Goal: Task Accomplishment & Management: Check status

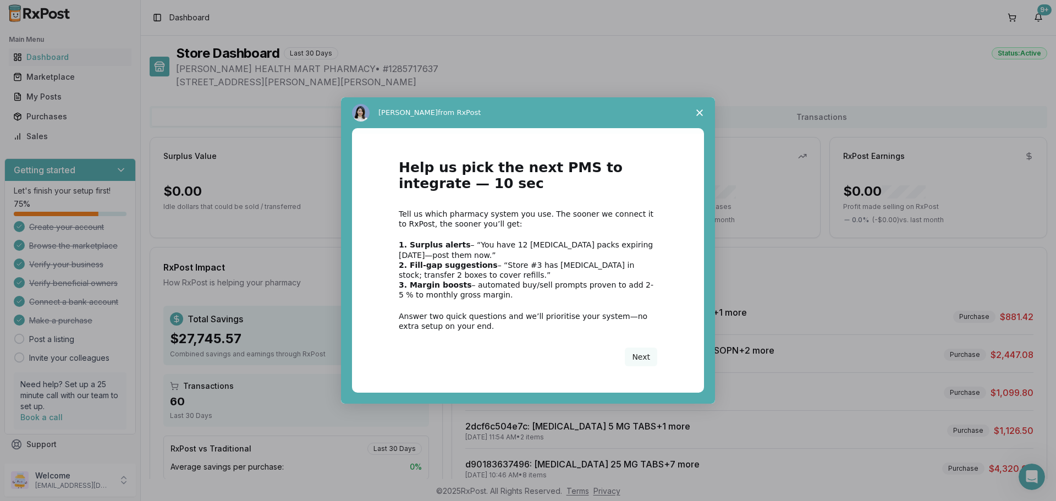
click at [701, 111] on polygon "Close survey" at bounding box center [699, 112] width 7 height 7
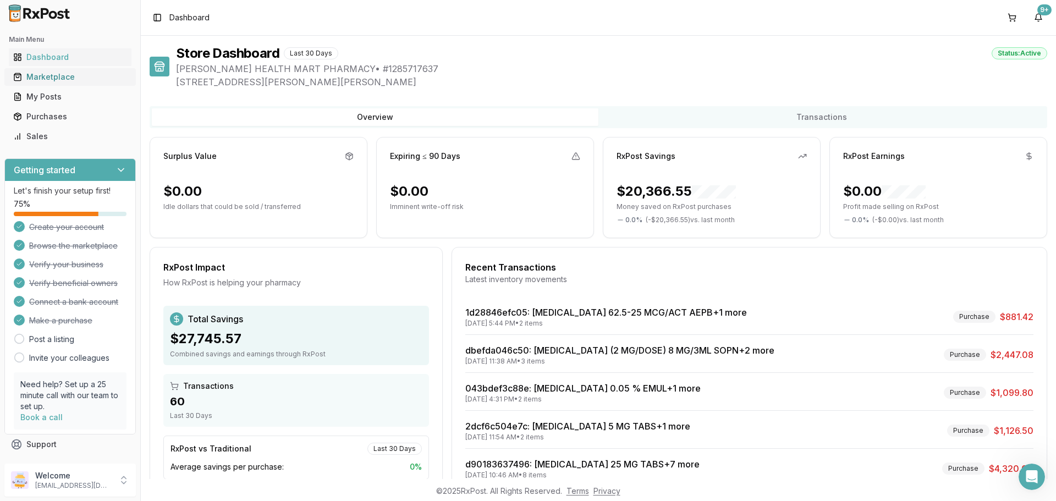
click at [40, 76] on div "Marketplace" at bounding box center [70, 76] width 114 height 11
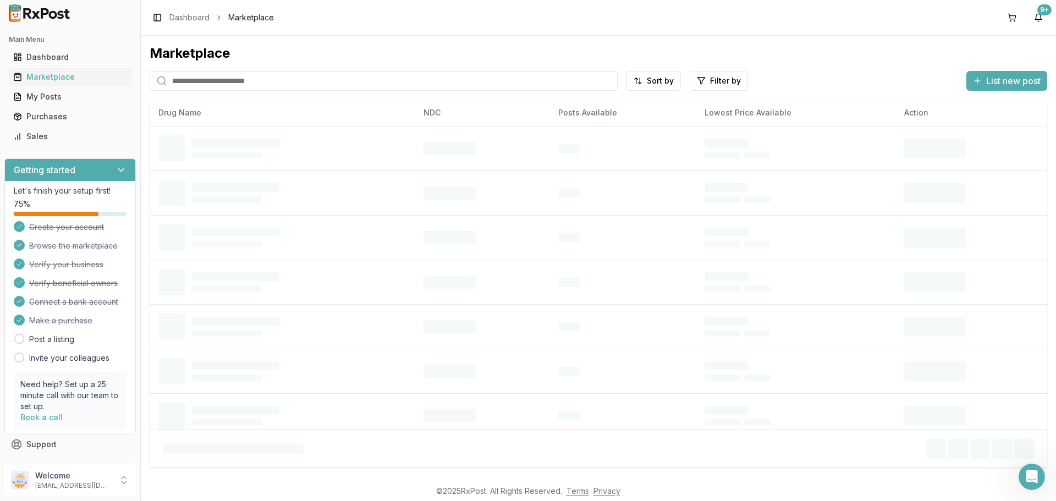
click at [172, 79] on input "search" at bounding box center [384, 81] width 468 height 20
type input "*******"
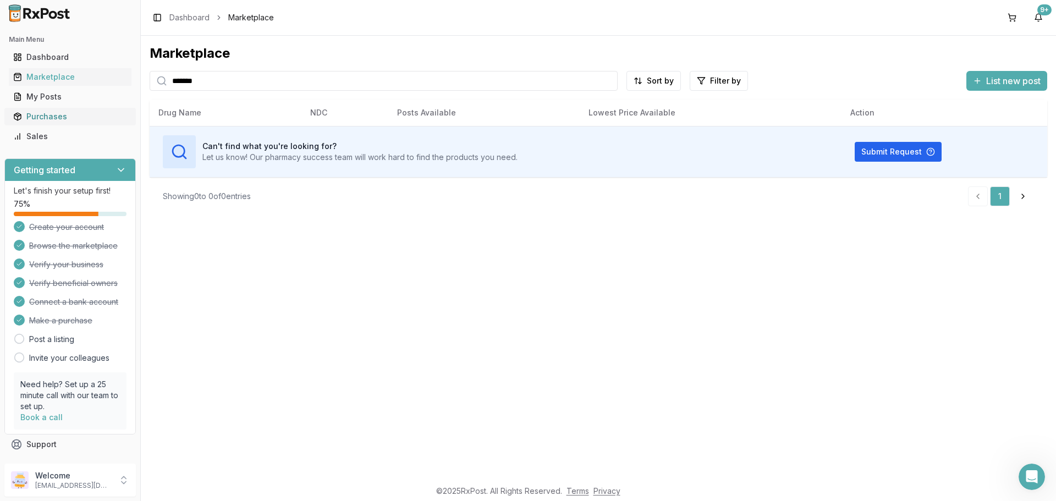
click at [57, 113] on div "Purchases" at bounding box center [70, 116] width 114 height 11
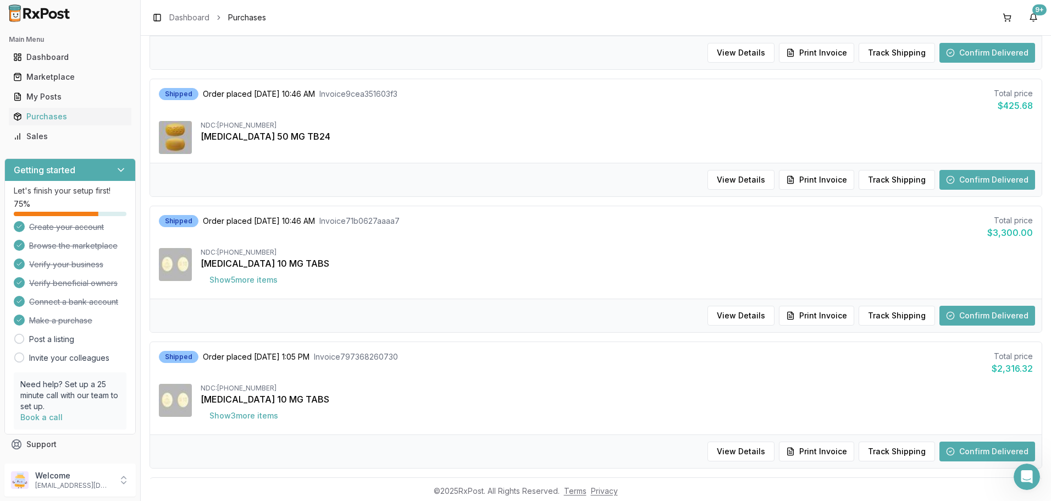
scroll to position [770, 0]
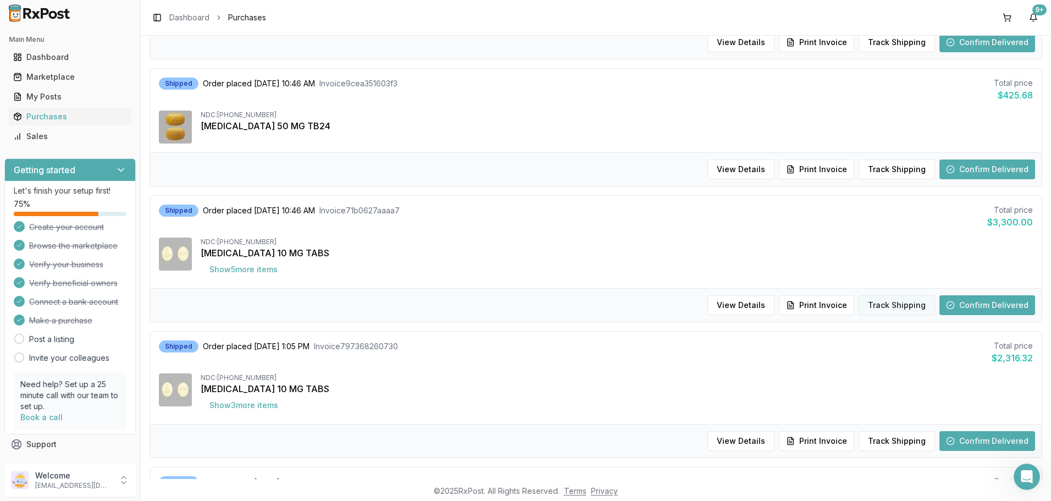
click at [883, 306] on button "Track Shipping" at bounding box center [897, 305] width 76 height 20
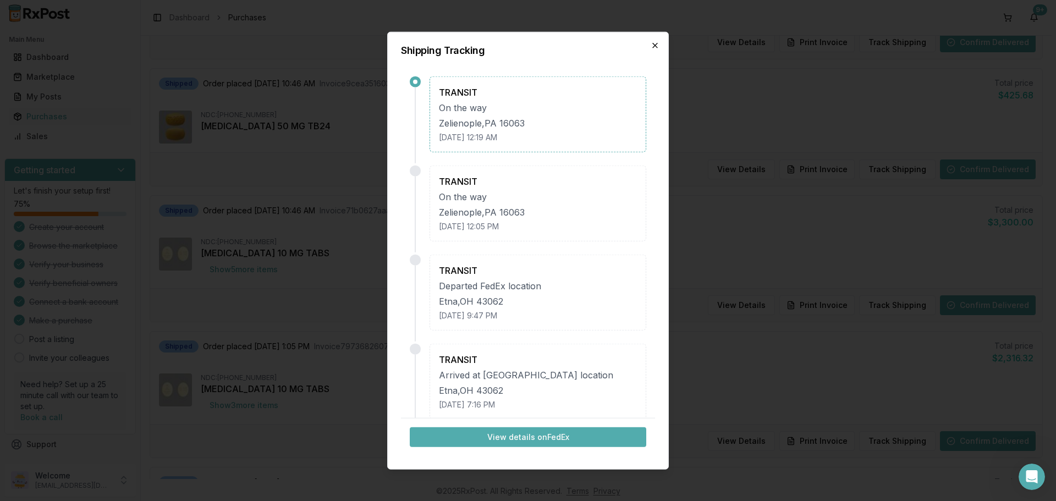
click at [658, 46] on icon "button" at bounding box center [654, 45] width 9 height 9
